Goal: Transaction & Acquisition: Purchase product/service

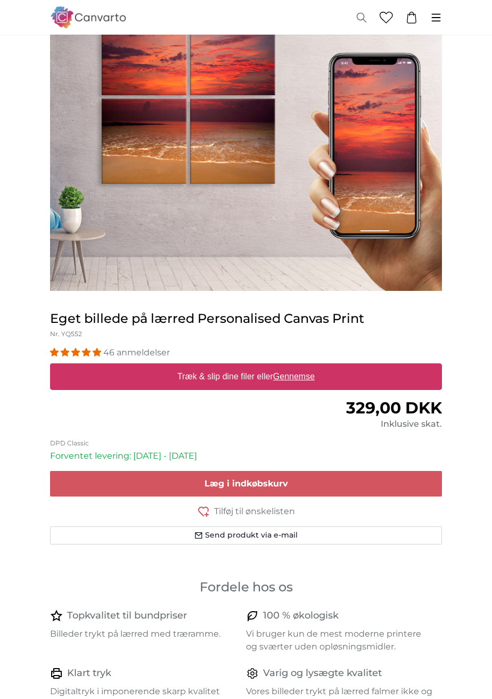
scroll to position [85, 0]
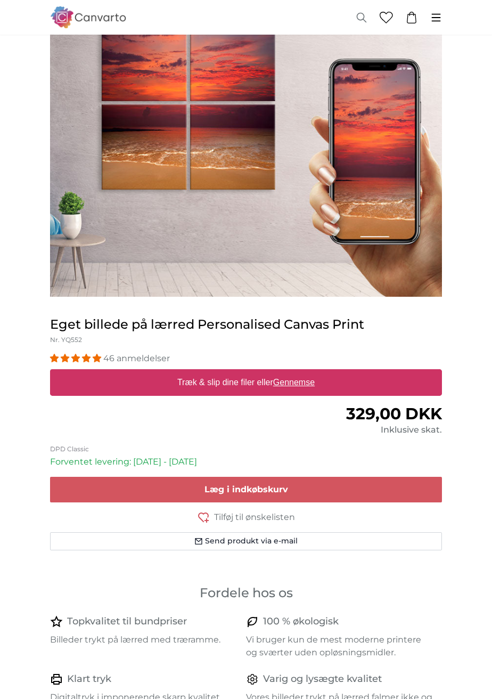
click at [342, 326] on h1 "Eget billede på lærred Personalised Canvas Print" at bounding box center [246, 324] width 392 height 17
click at [381, 323] on h1 "Eget billede på lærred Personalised Canvas Print" at bounding box center [246, 324] width 392 height 17
click at [405, 336] on div "Eget billede på lærred Personalised Canvas Print Nr. YQ552" at bounding box center [246, 331] width 392 height 30
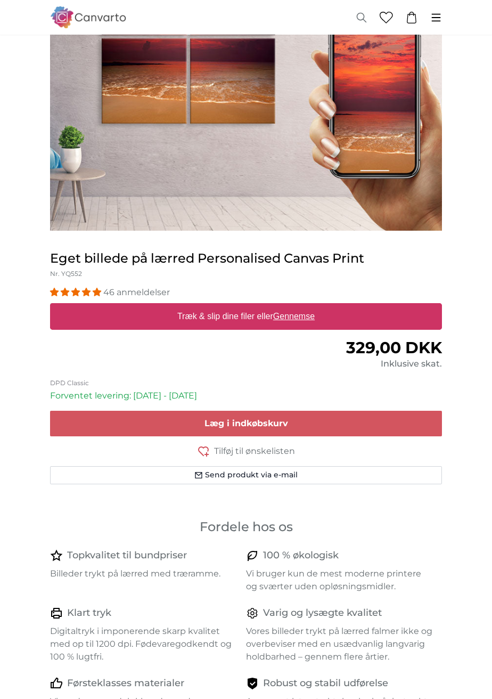
scroll to position [150, 0]
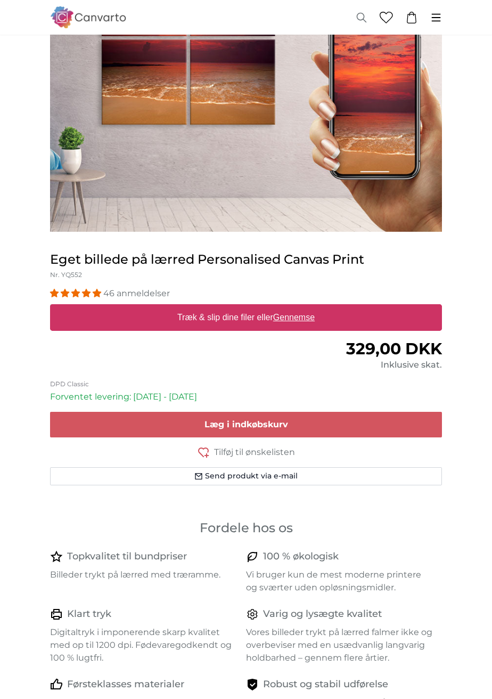
click at [296, 314] on u "Gennemse" at bounding box center [294, 317] width 42 height 9
click at [296, 307] on input "Træk & slip dine filer eller Gennemse" at bounding box center [246, 305] width 392 height 3
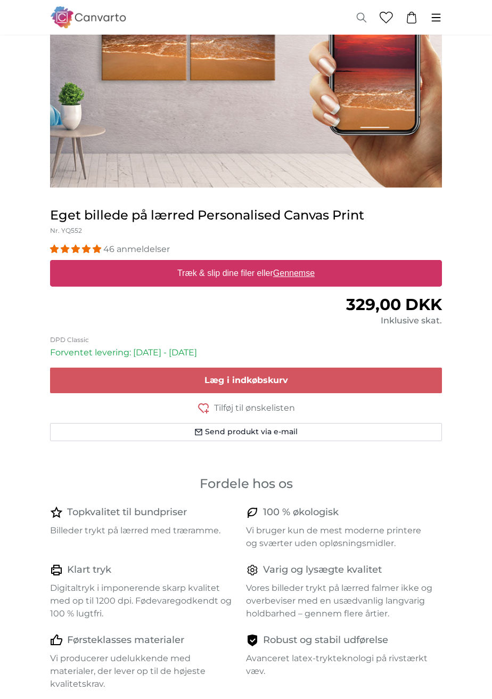
scroll to position [201, 0]
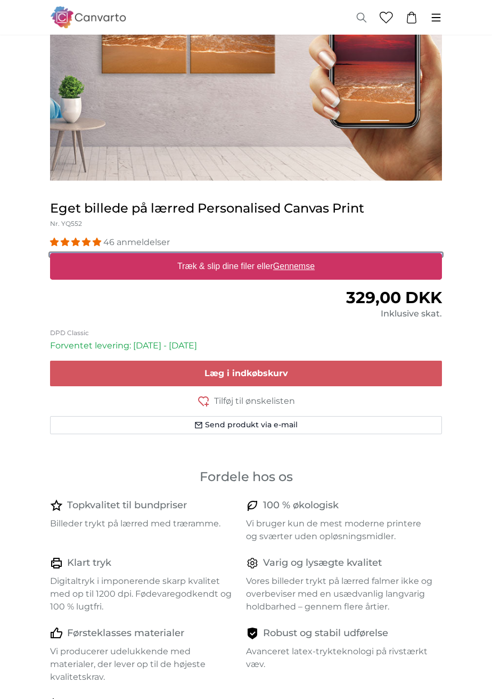
type input "**********"
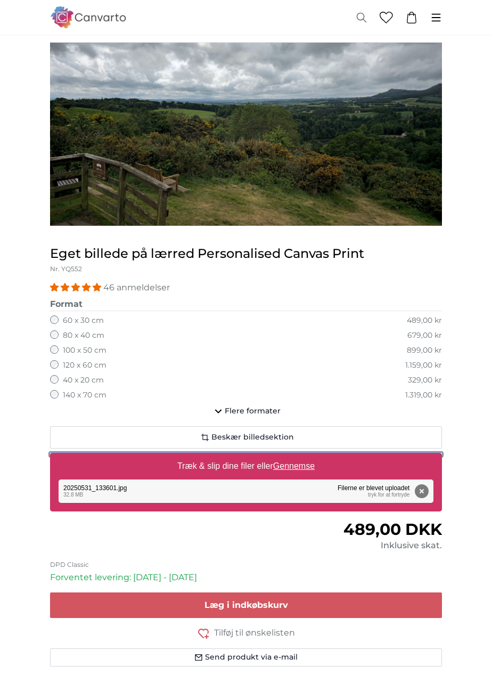
scroll to position [46, 0]
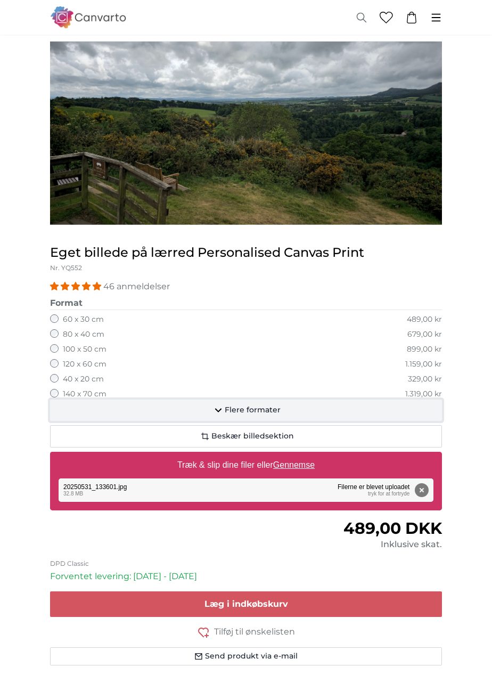
click at [237, 412] on span "Flere formater" at bounding box center [253, 410] width 56 height 11
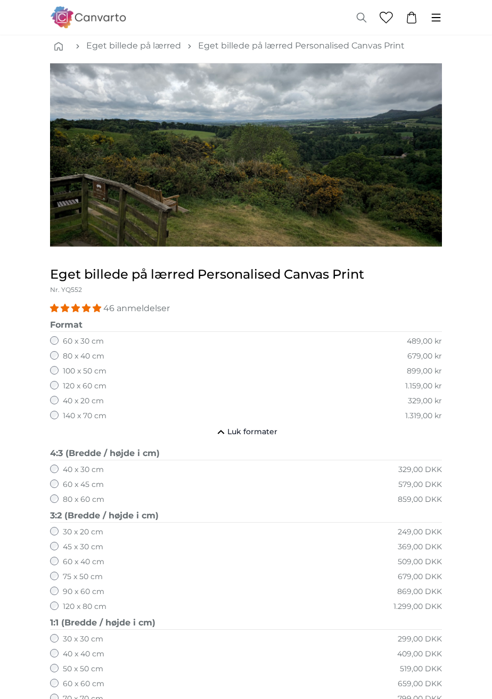
scroll to position [0, 0]
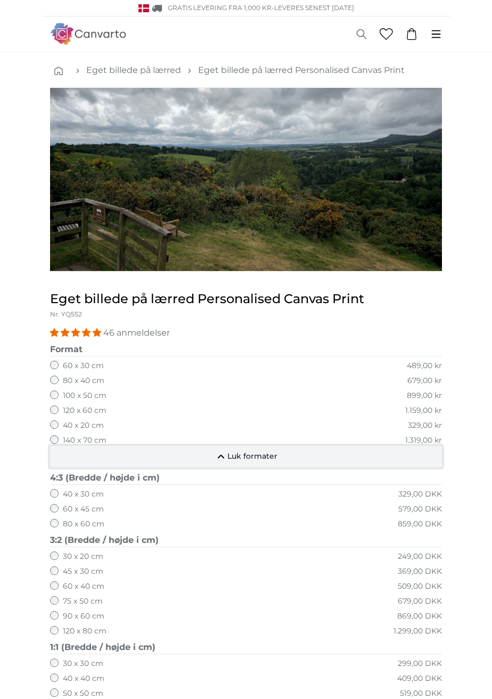
click at [249, 451] on span "Luk formater" at bounding box center [252, 456] width 50 height 11
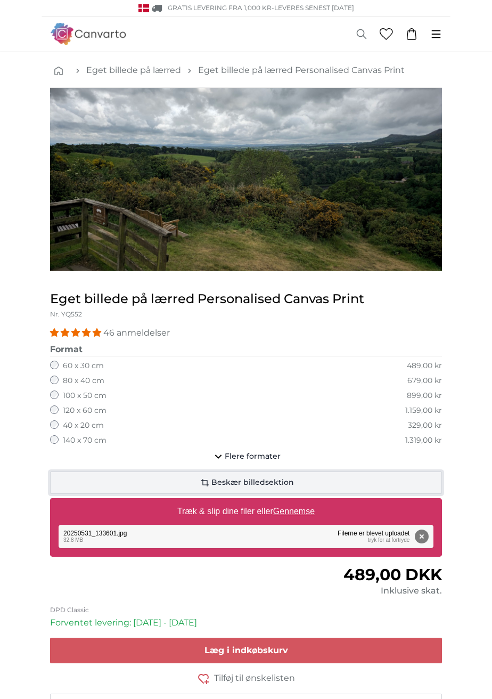
click at [239, 484] on span "Beskær billedsektion" at bounding box center [252, 482] width 83 height 11
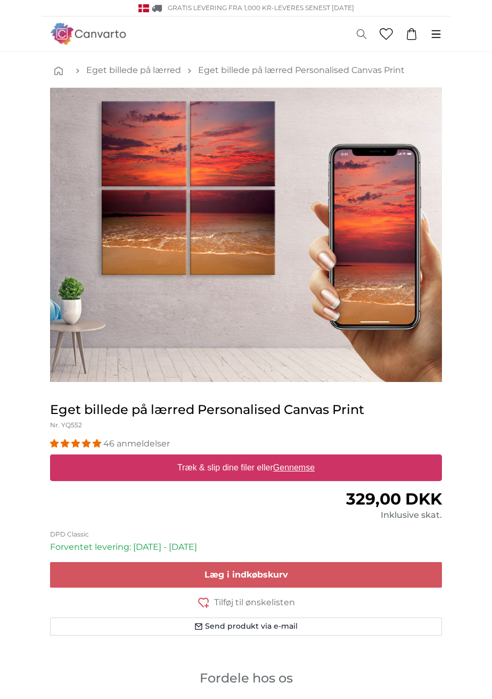
click at [378, 243] on img "1 of 1" at bounding box center [246, 235] width 392 height 294
click at [372, 288] on img "1 of 1" at bounding box center [246, 235] width 392 height 294
click at [375, 285] on img "1 of 1" at bounding box center [246, 235] width 392 height 294
click at [377, 285] on img "1 of 1" at bounding box center [246, 235] width 392 height 294
click at [132, 71] on link "Eget billede på lærred" at bounding box center [133, 70] width 95 height 13
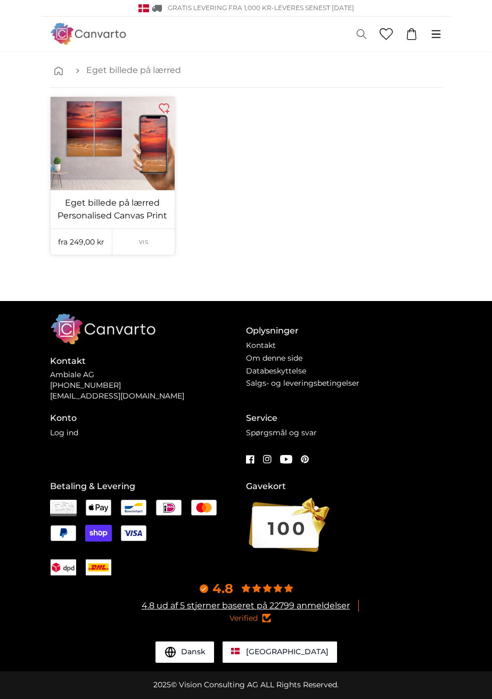
click at [143, 236] on link "Vis" at bounding box center [143, 242] width 62 height 26
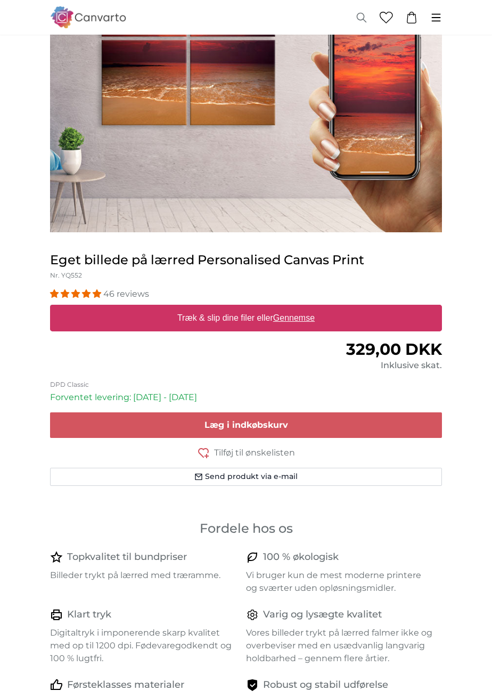
scroll to position [152, 0]
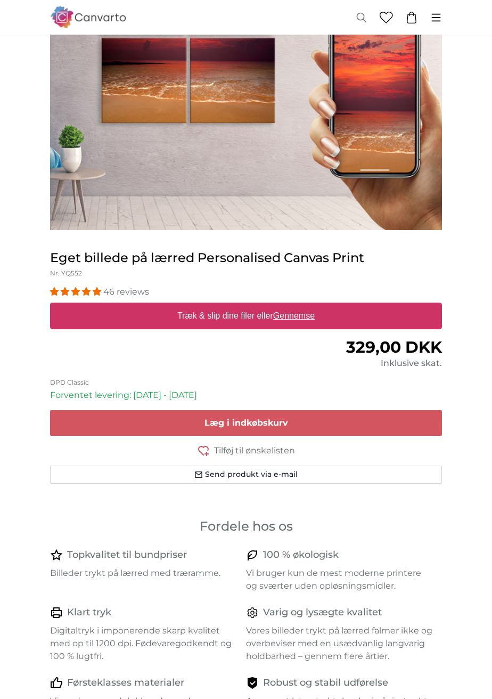
click at [296, 318] on u "Gennemse" at bounding box center [294, 315] width 42 height 9
click at [296, 306] on input "Træk & slip dine filer eller Gennemse" at bounding box center [246, 303] width 392 height 3
type input "**********"
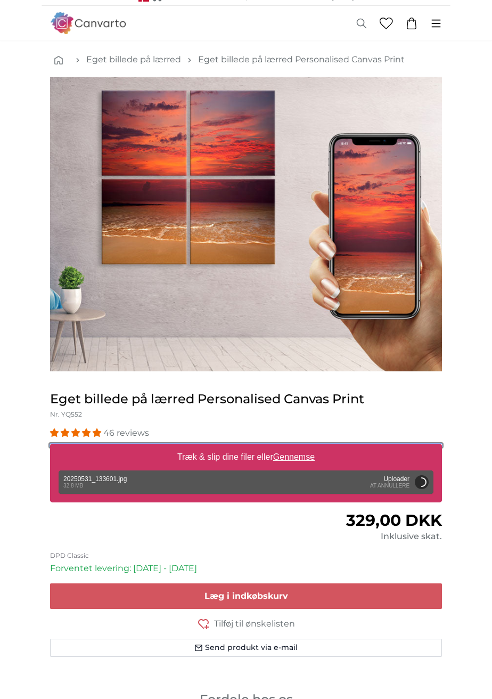
scroll to position [5, 0]
